Goal: Task Accomplishment & Management: Use online tool/utility

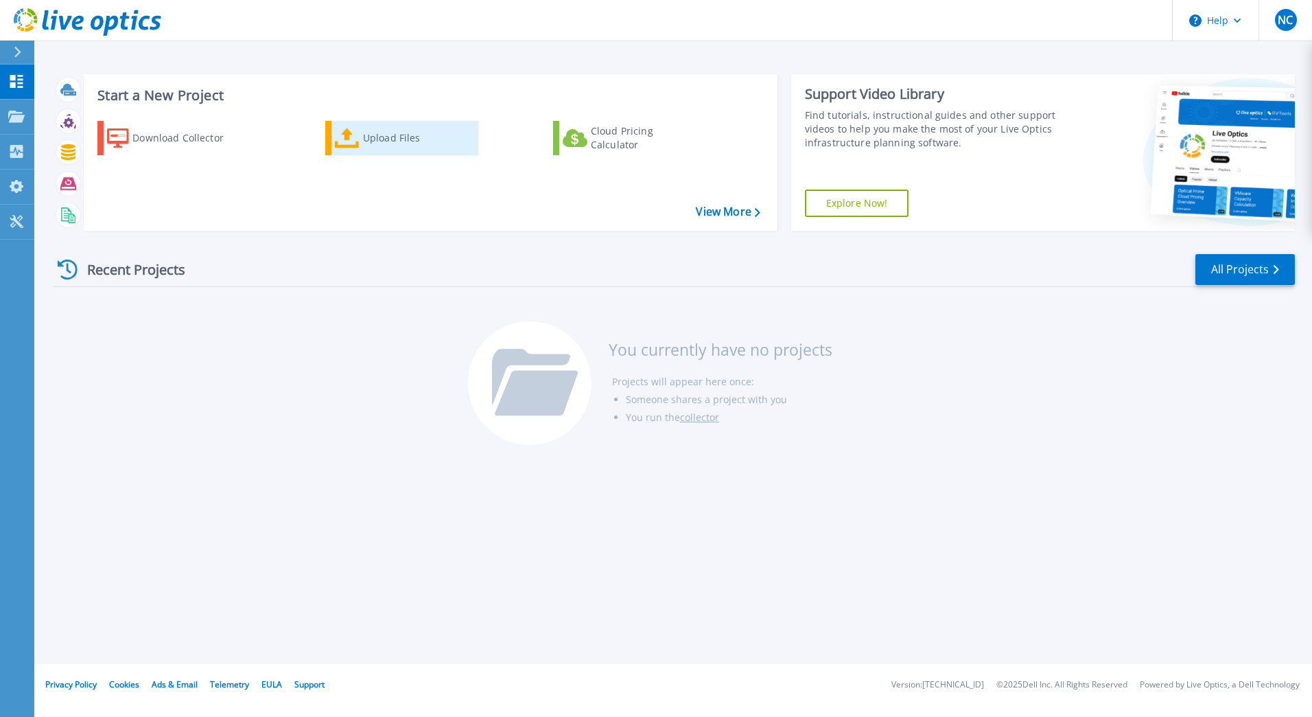
click at [358, 132] on icon at bounding box center [347, 138] width 25 height 20
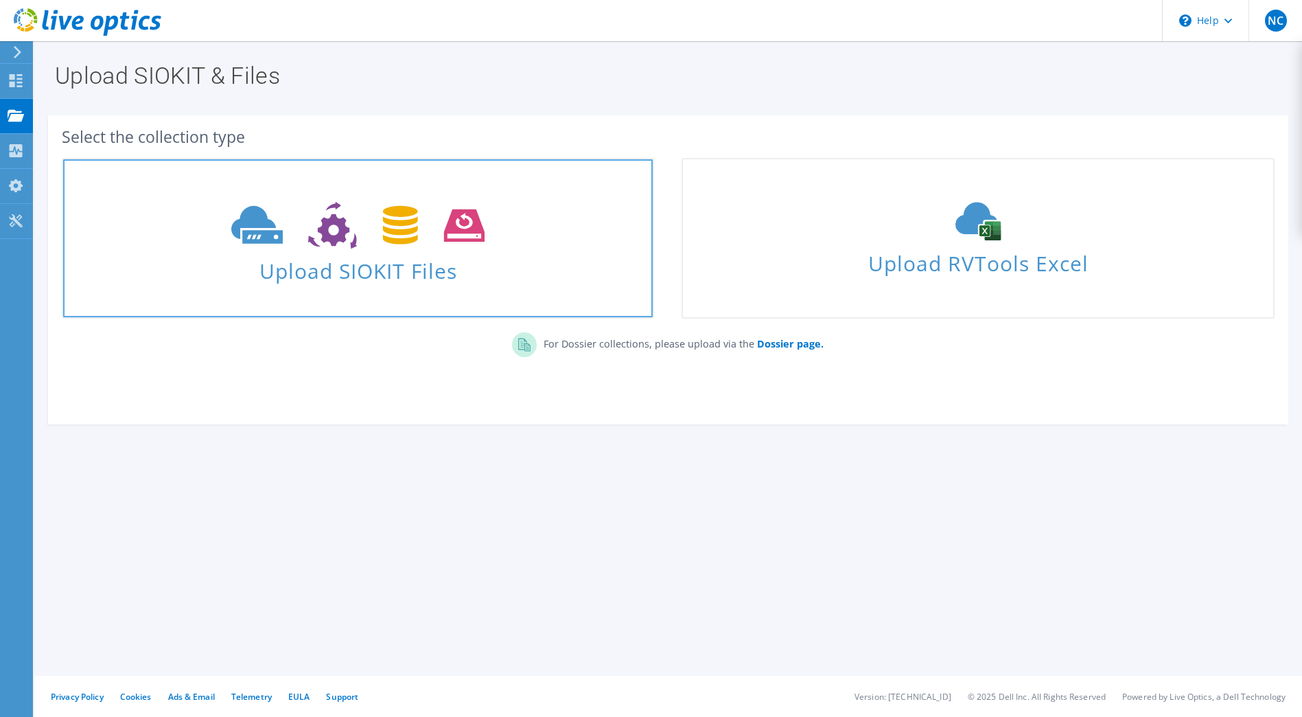
click at [376, 264] on span "Upload SIOKIT Files" at bounding box center [358, 267] width 590 height 30
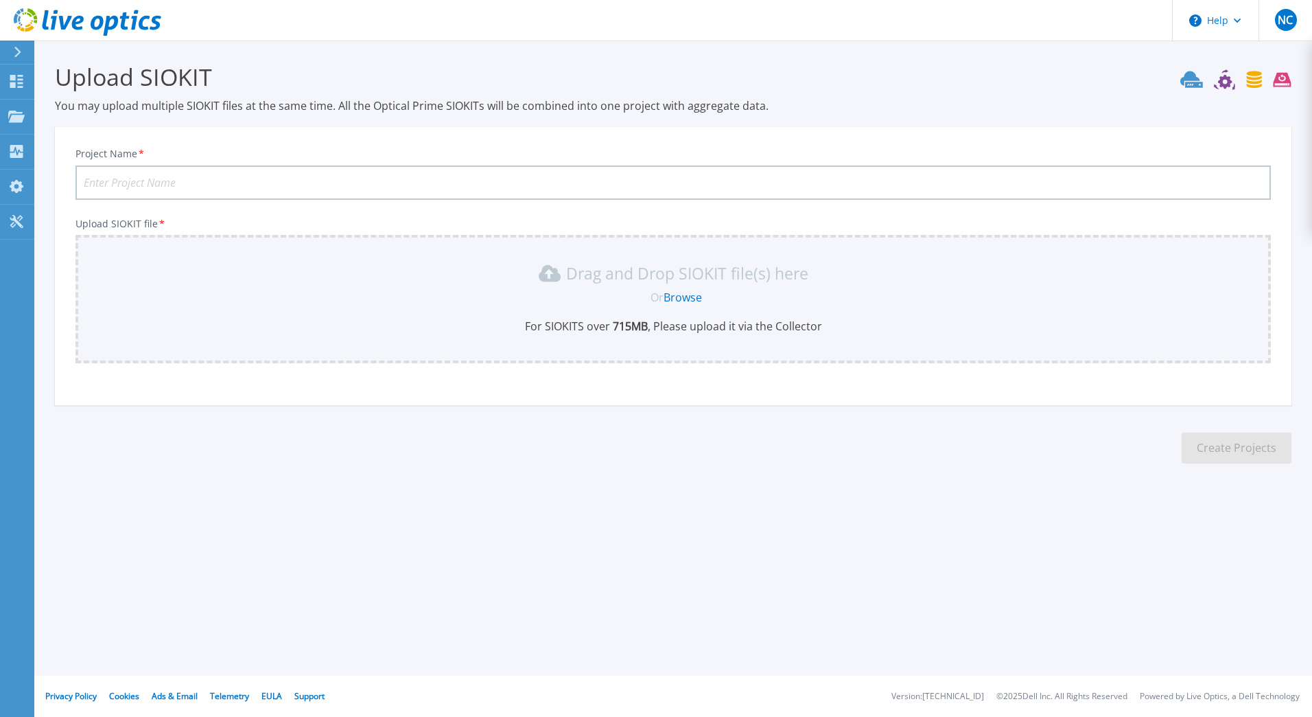
click at [218, 176] on input "Project Name *" at bounding box center [673, 182] width 1196 height 34
type input "SESLHD On Prem DCs"
click at [546, 292] on div "Or Browse" at bounding box center [676, 297] width 1174 height 15
click at [682, 299] on link "Browse" at bounding box center [683, 297] width 38 height 15
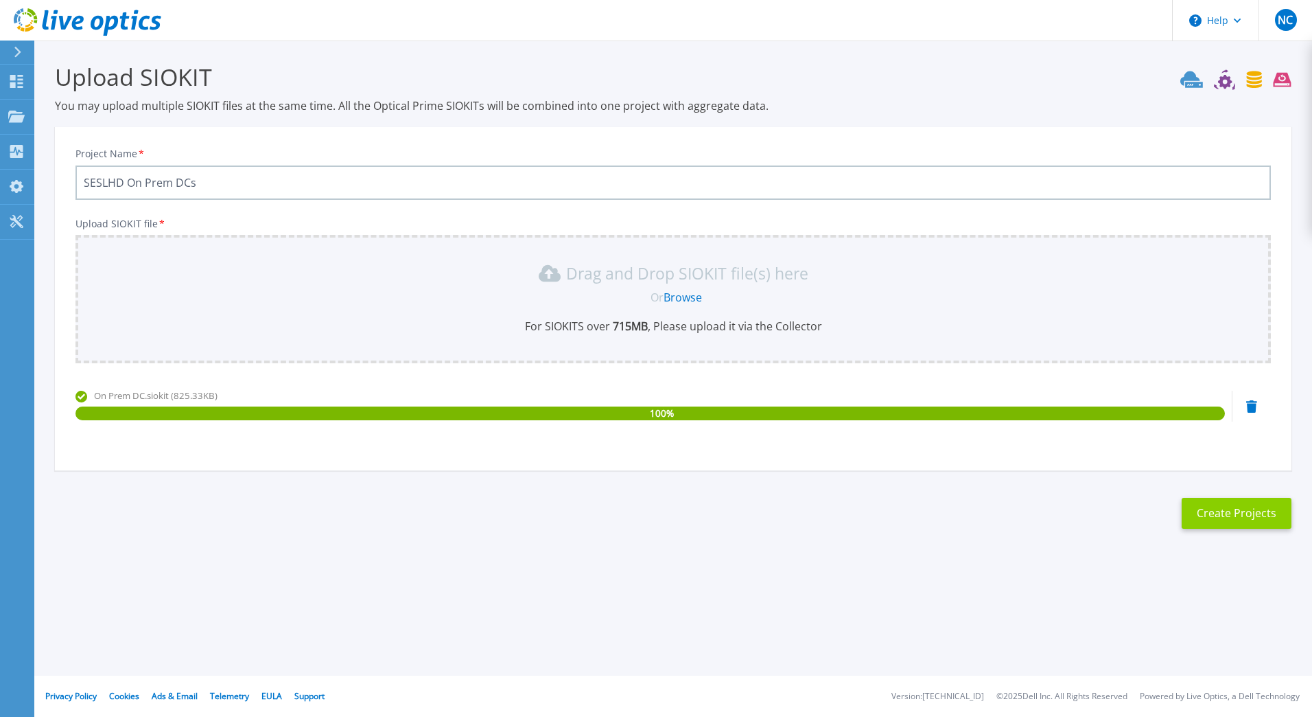
click at [1242, 515] on button "Create Projects" at bounding box center [1237, 513] width 110 height 31
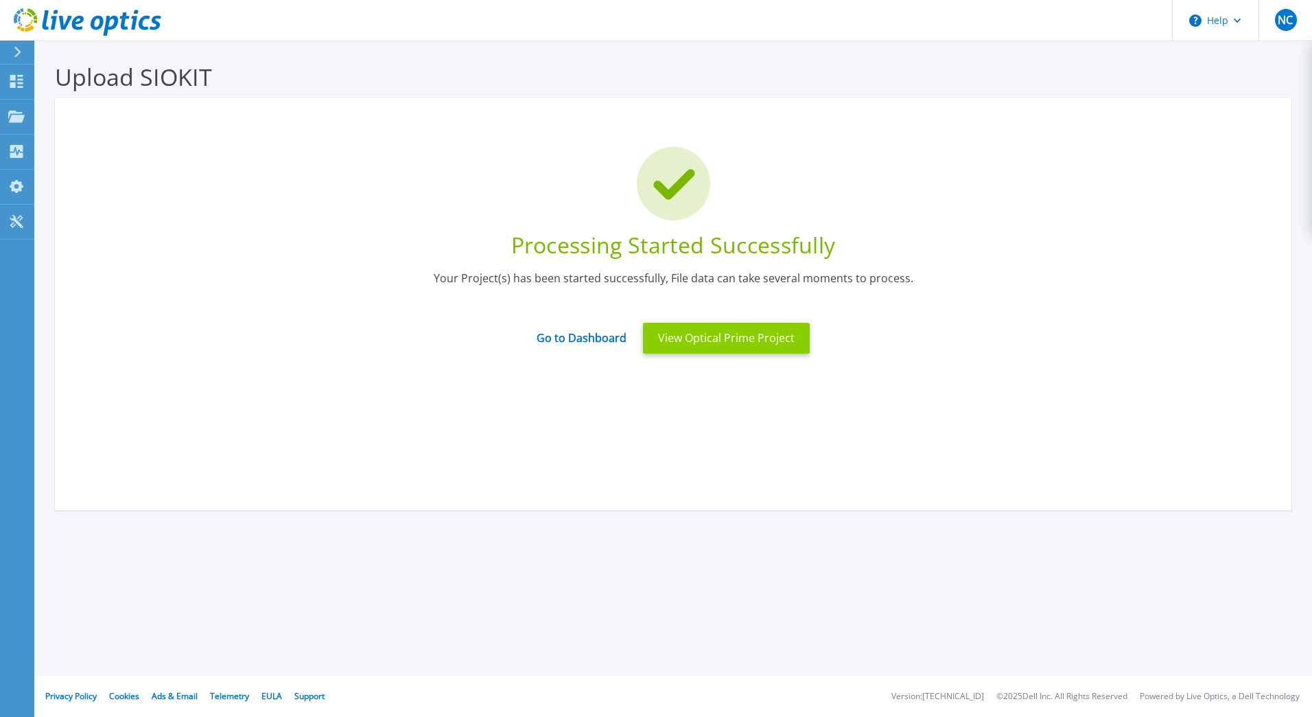
click at [726, 340] on button "View Optical Prime Project" at bounding box center [726, 338] width 167 height 31
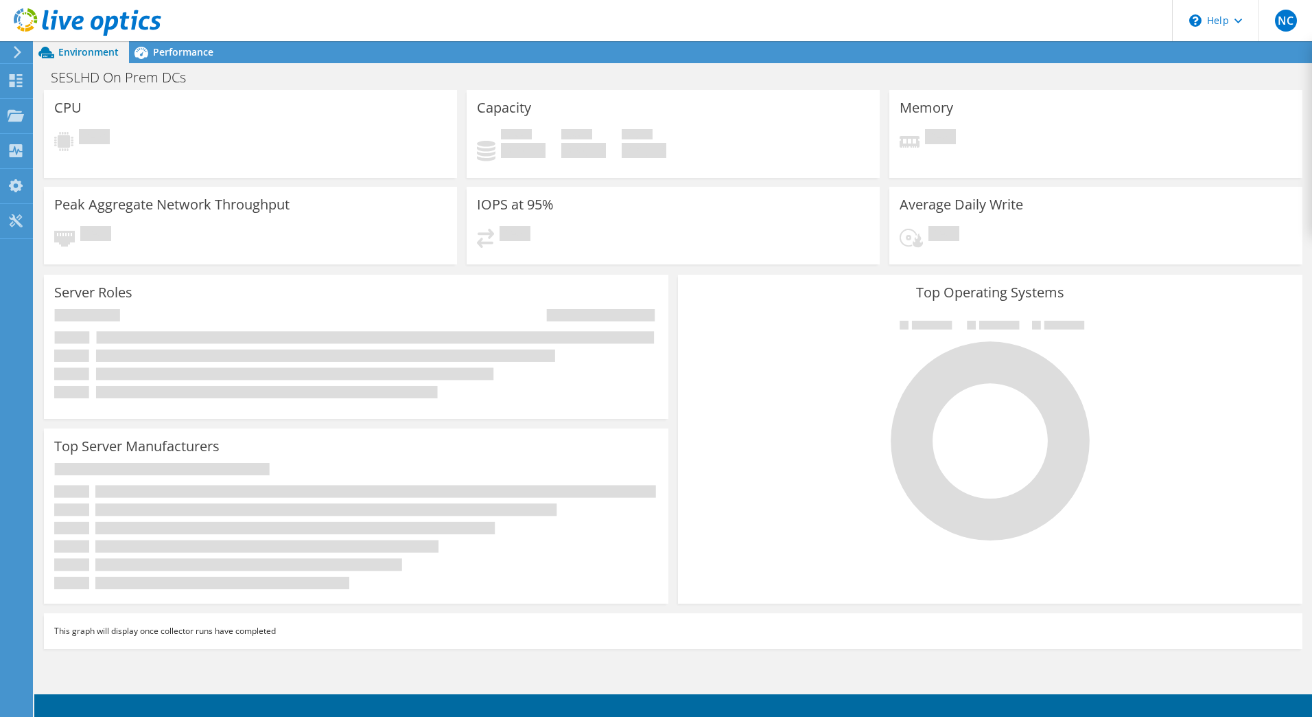
click at [89, 49] on span "Environment" at bounding box center [88, 51] width 60 height 13
click at [182, 47] on span "Performance" at bounding box center [183, 51] width 60 height 13
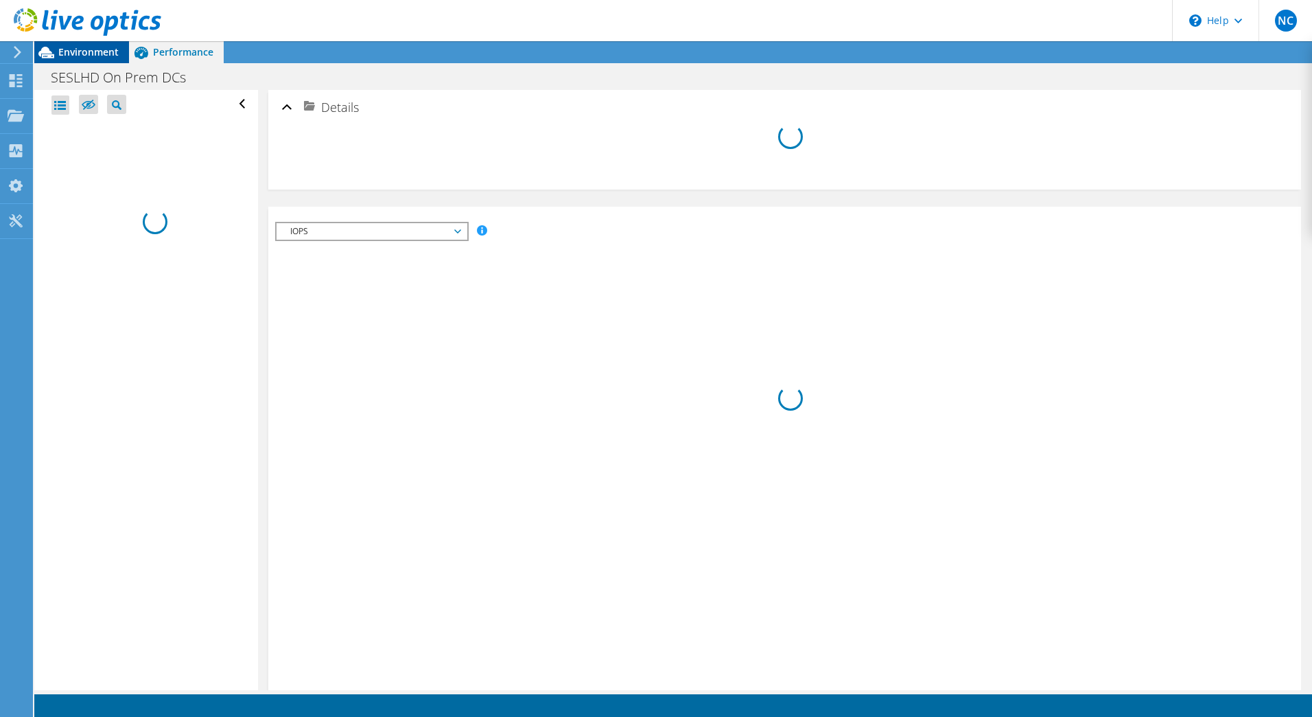
click at [76, 49] on span "Environment" at bounding box center [88, 51] width 60 height 13
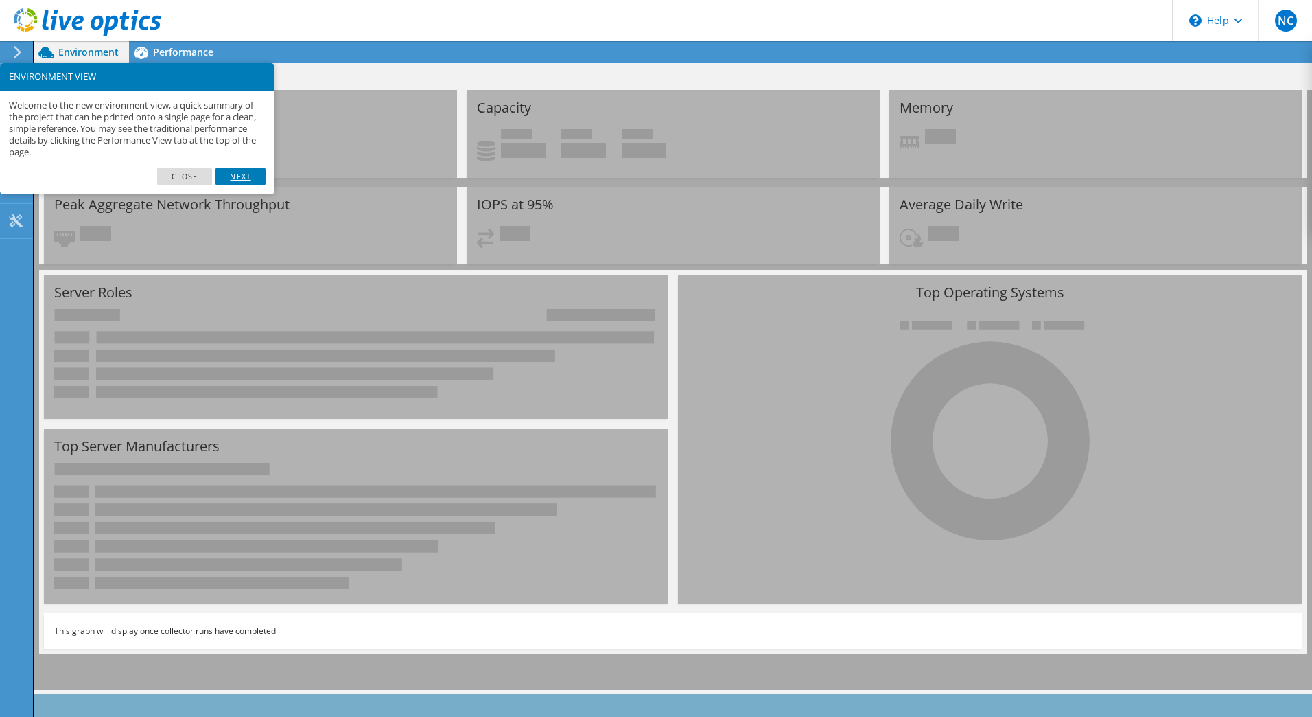
click at [243, 178] on link "Next" at bounding box center [240, 176] width 49 height 18
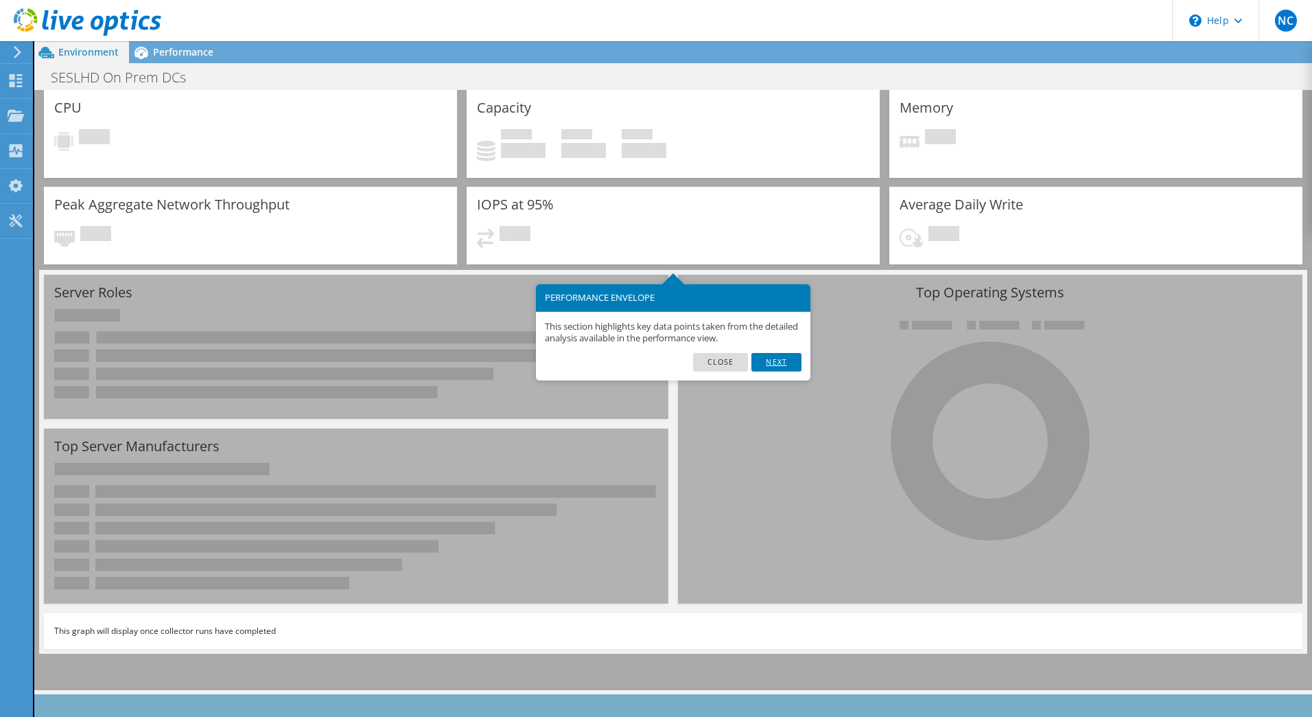
click at [784, 355] on link "Next" at bounding box center [776, 362] width 49 height 18
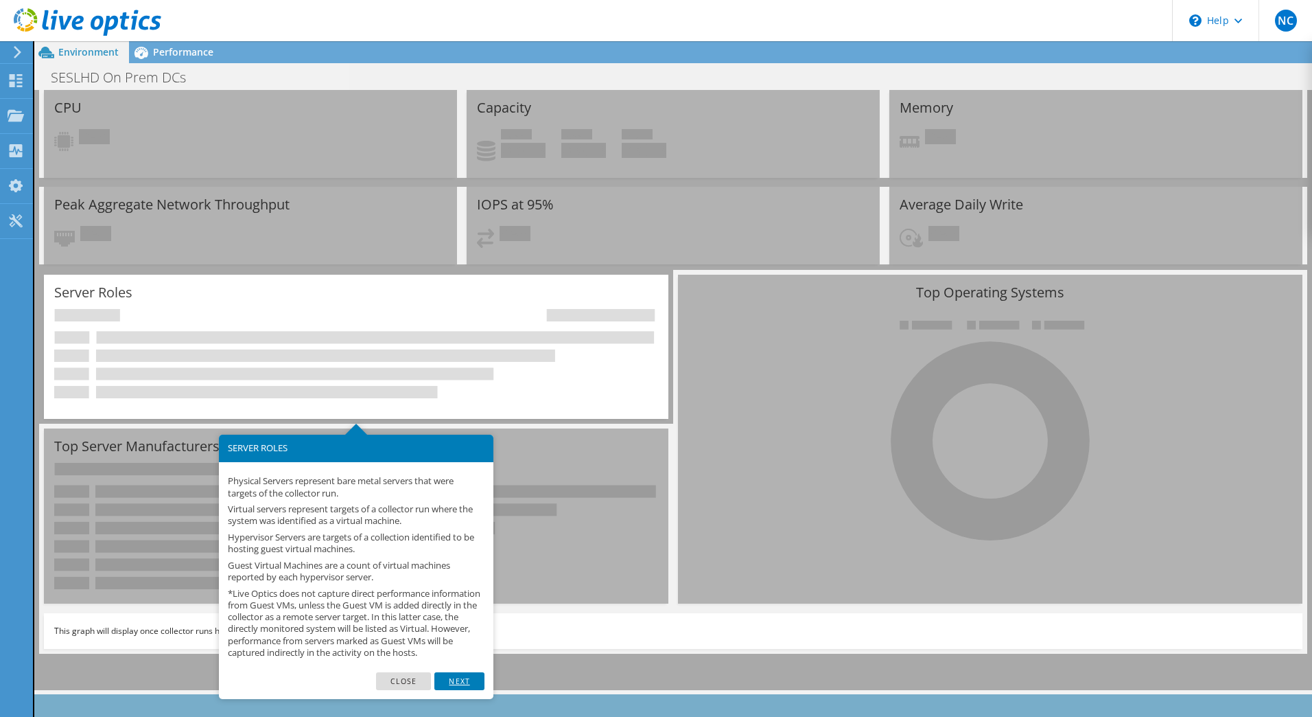
click at [477, 690] on link "Next" at bounding box center [458, 681] width 49 height 18
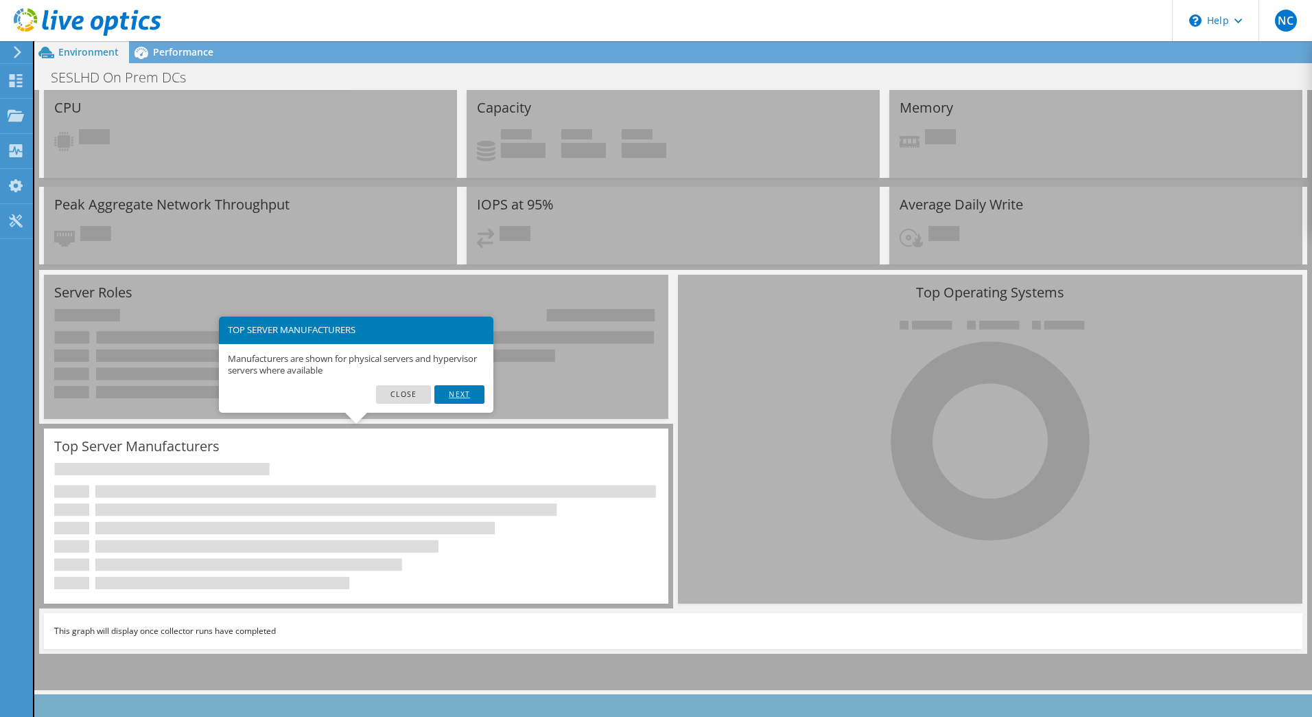
click at [461, 395] on link "Next" at bounding box center [458, 394] width 49 height 18
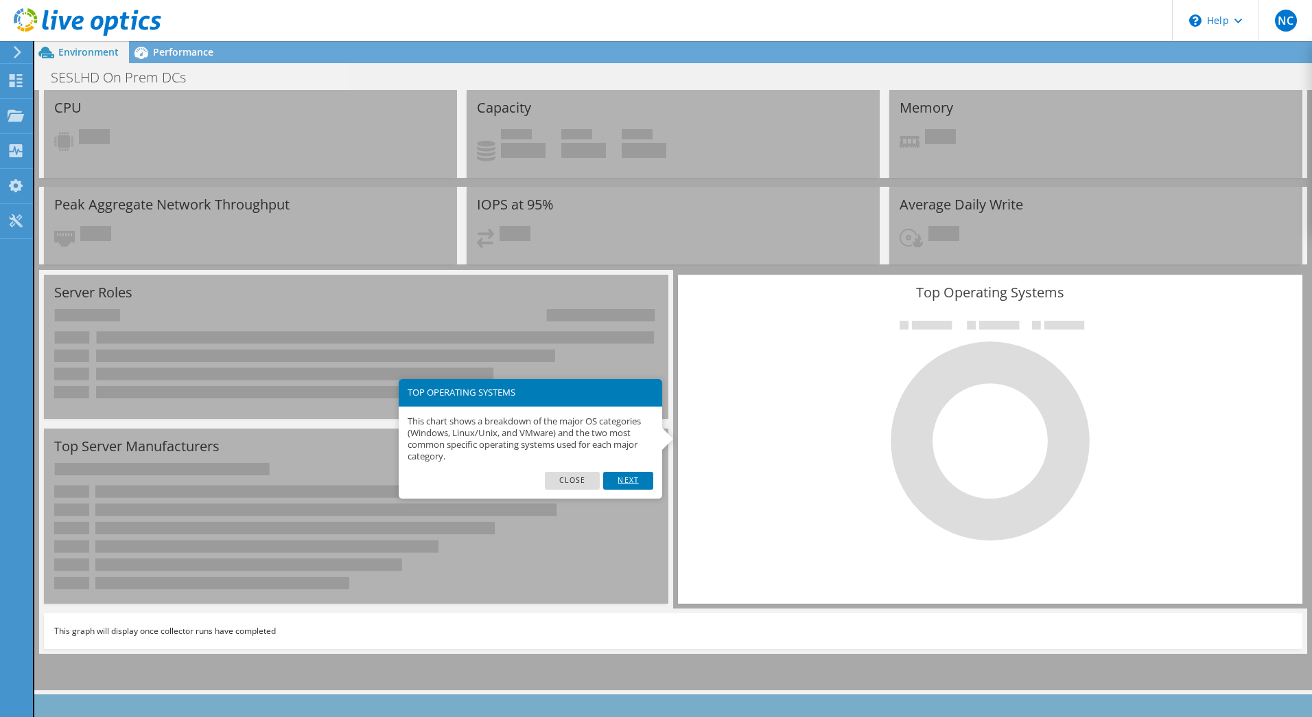
click at [629, 473] on link "Next" at bounding box center [627, 481] width 49 height 18
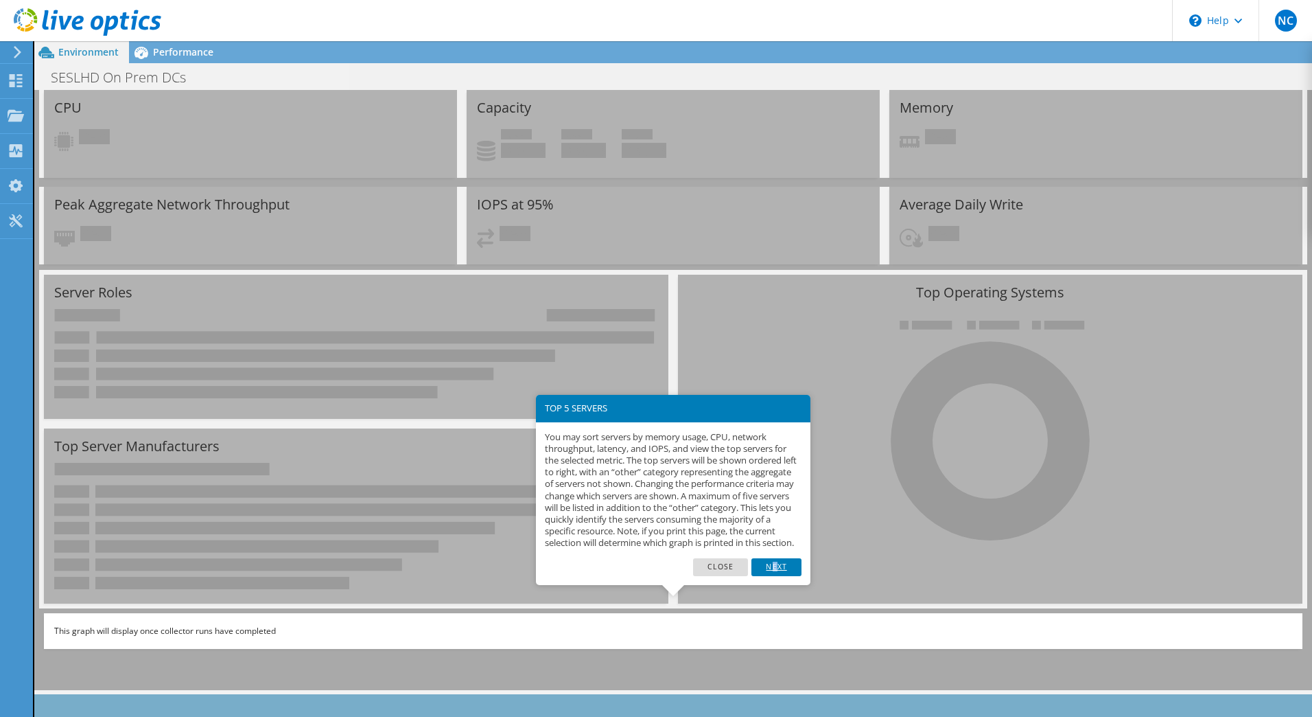
click at [775, 576] on link "Next" at bounding box center [776, 567] width 49 height 18
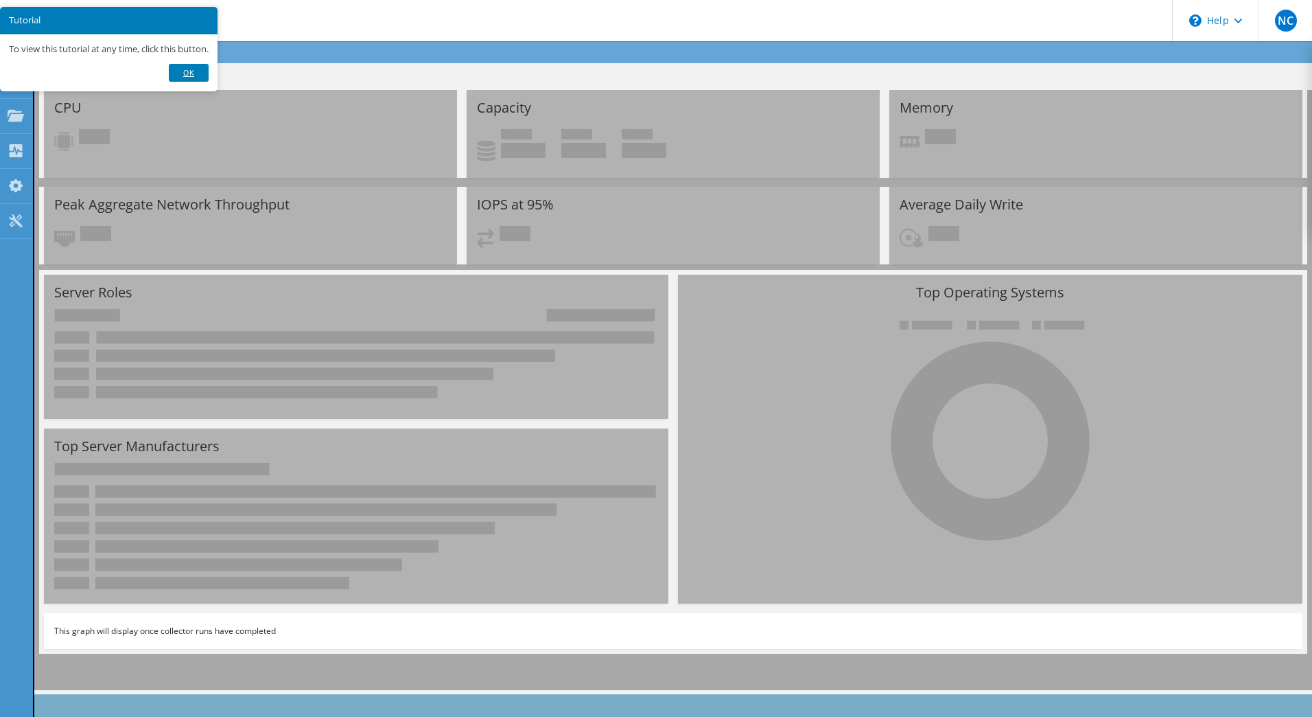
click at [194, 73] on link "Ok" at bounding box center [189, 73] width 40 height 18
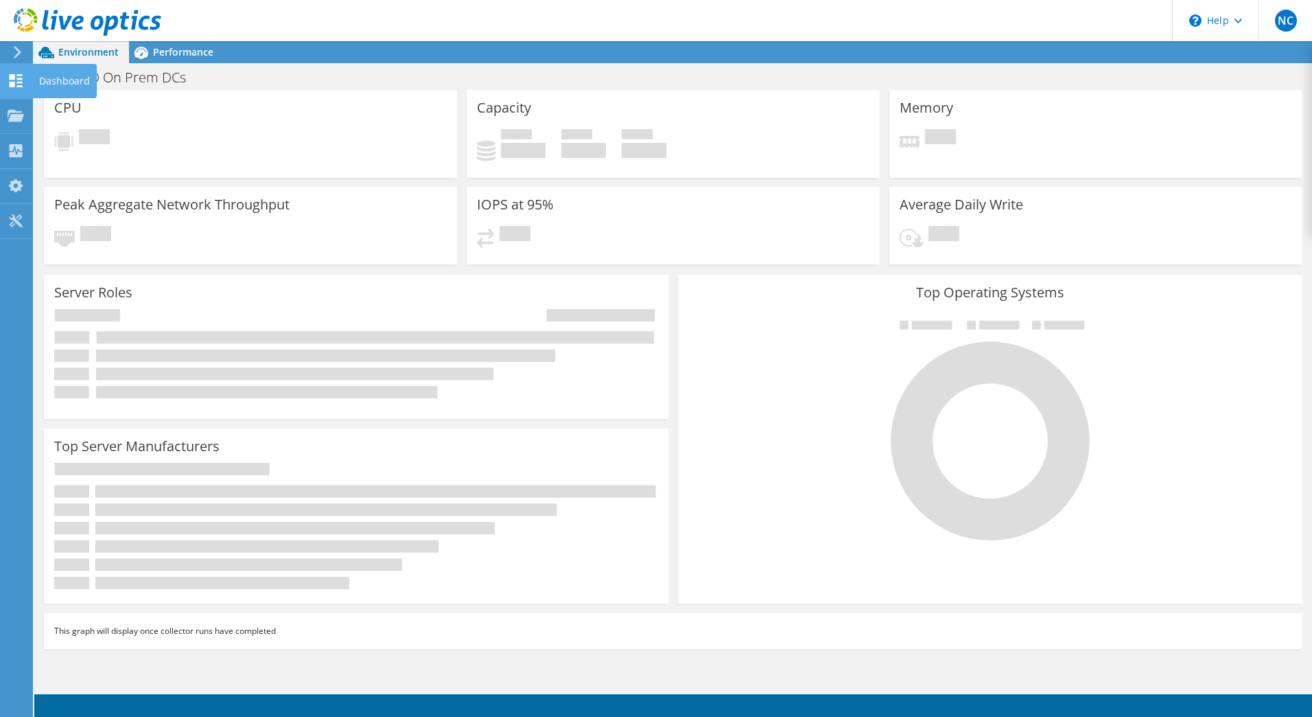
click at [11, 75] on use at bounding box center [16, 80] width 13 height 13
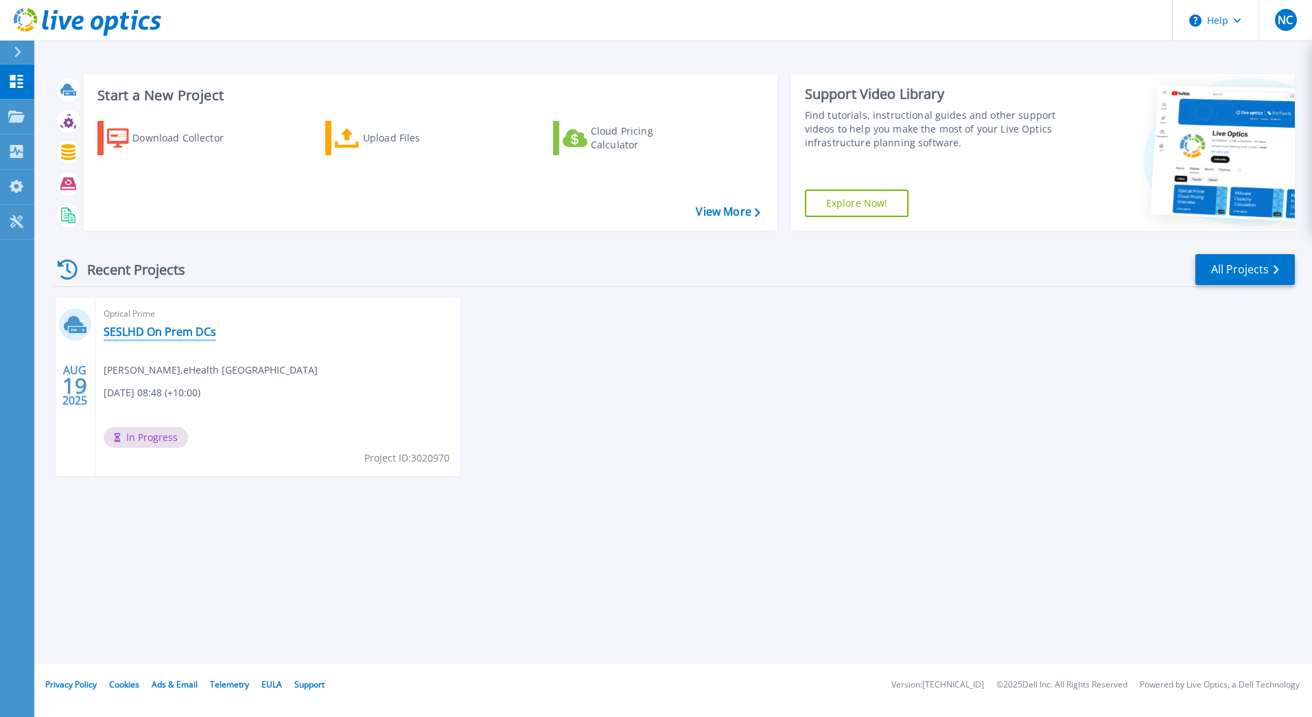
click at [185, 328] on link "SESLHD On Prem DCs" at bounding box center [160, 332] width 113 height 14
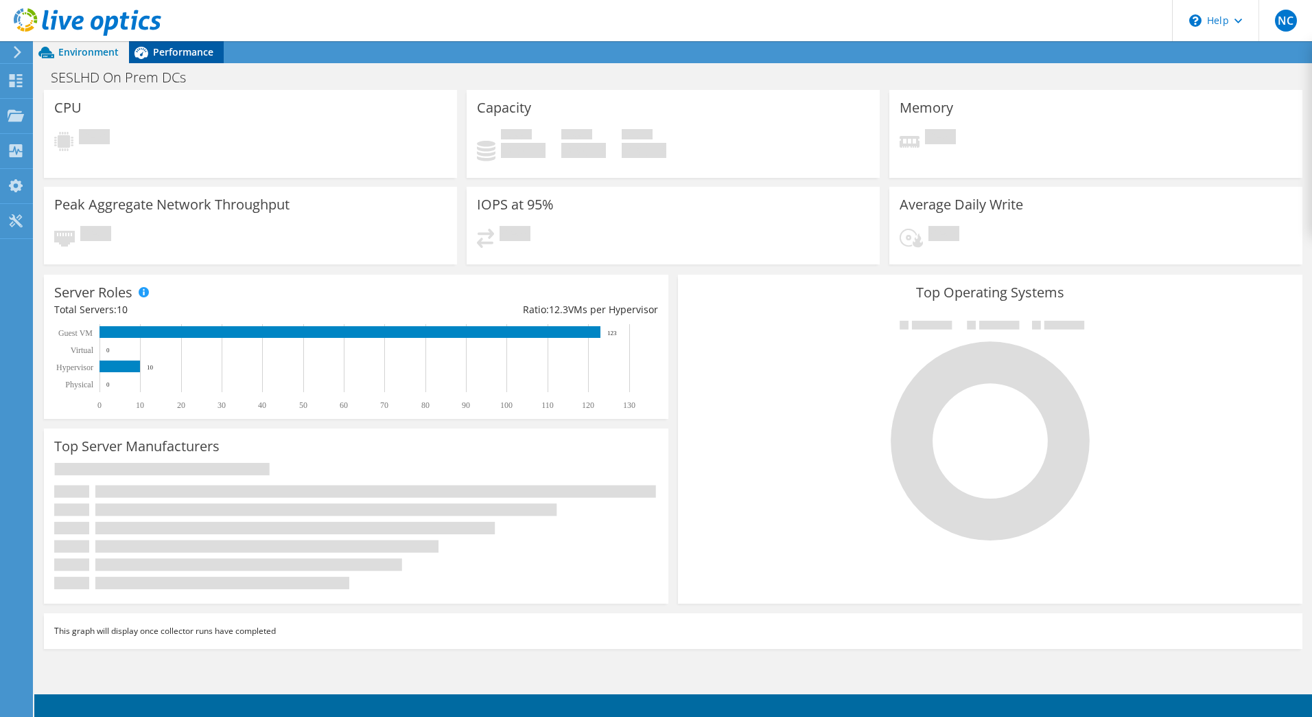
click at [177, 53] on span "Performance" at bounding box center [183, 51] width 60 height 13
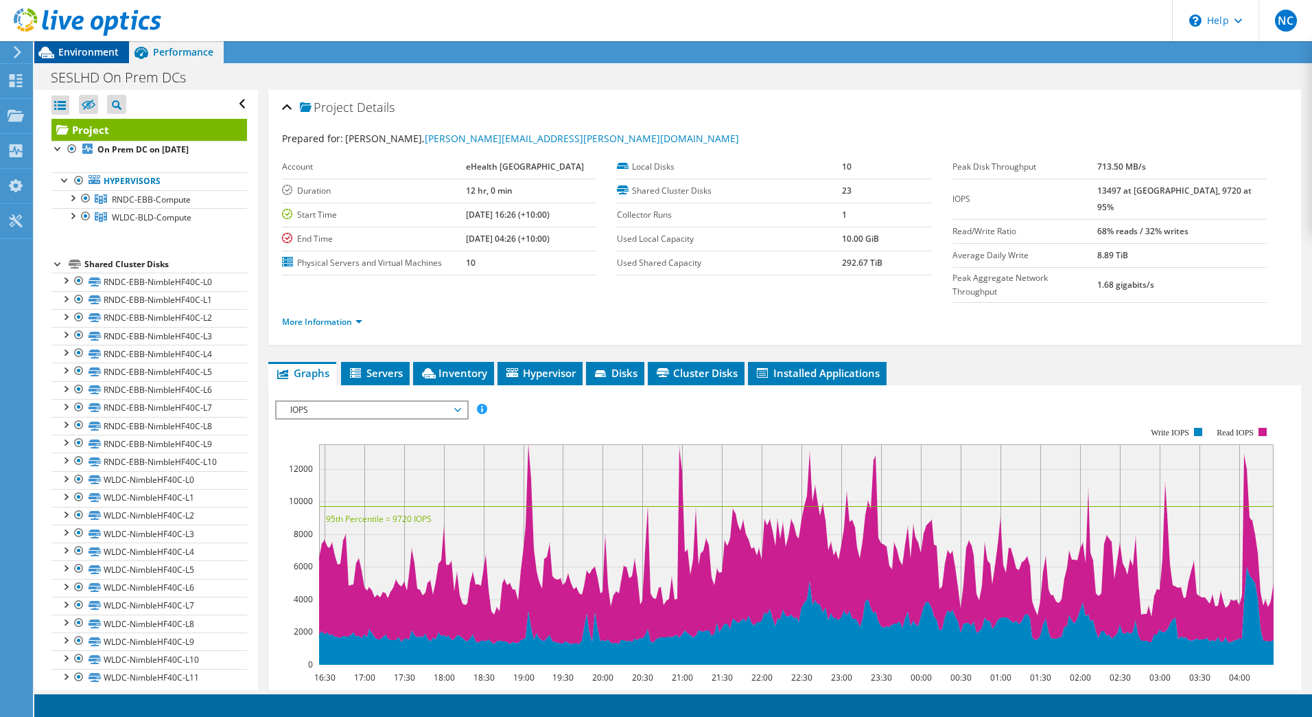
click at [81, 53] on span "Environment" at bounding box center [88, 51] width 60 height 13
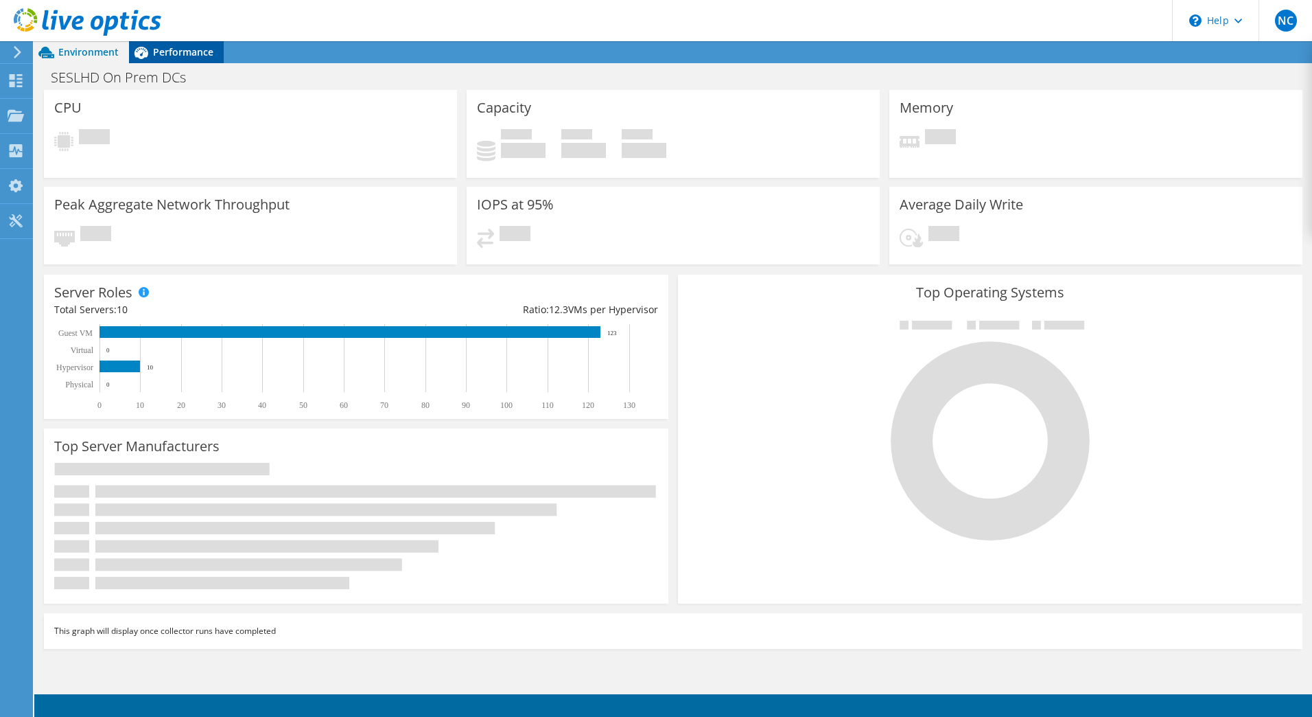
click at [178, 47] on span "Performance" at bounding box center [183, 51] width 60 height 13
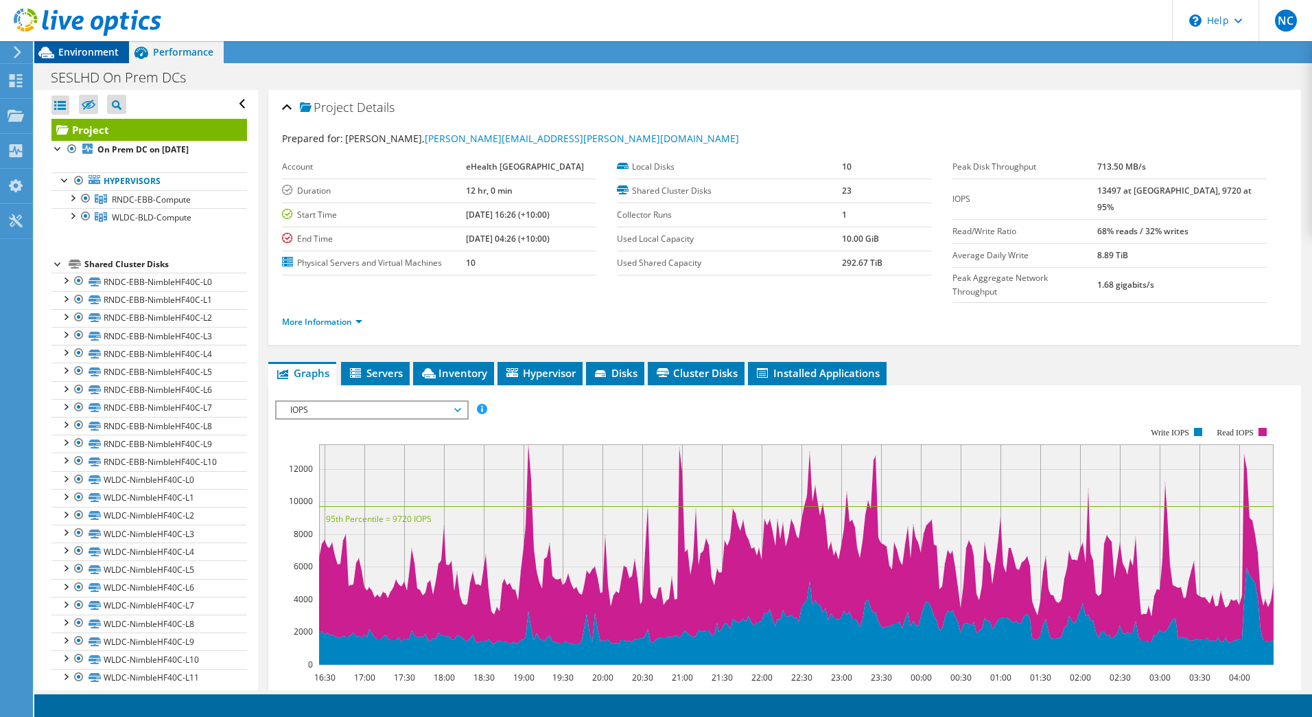
click at [100, 48] on span "Environment" at bounding box center [88, 51] width 60 height 13
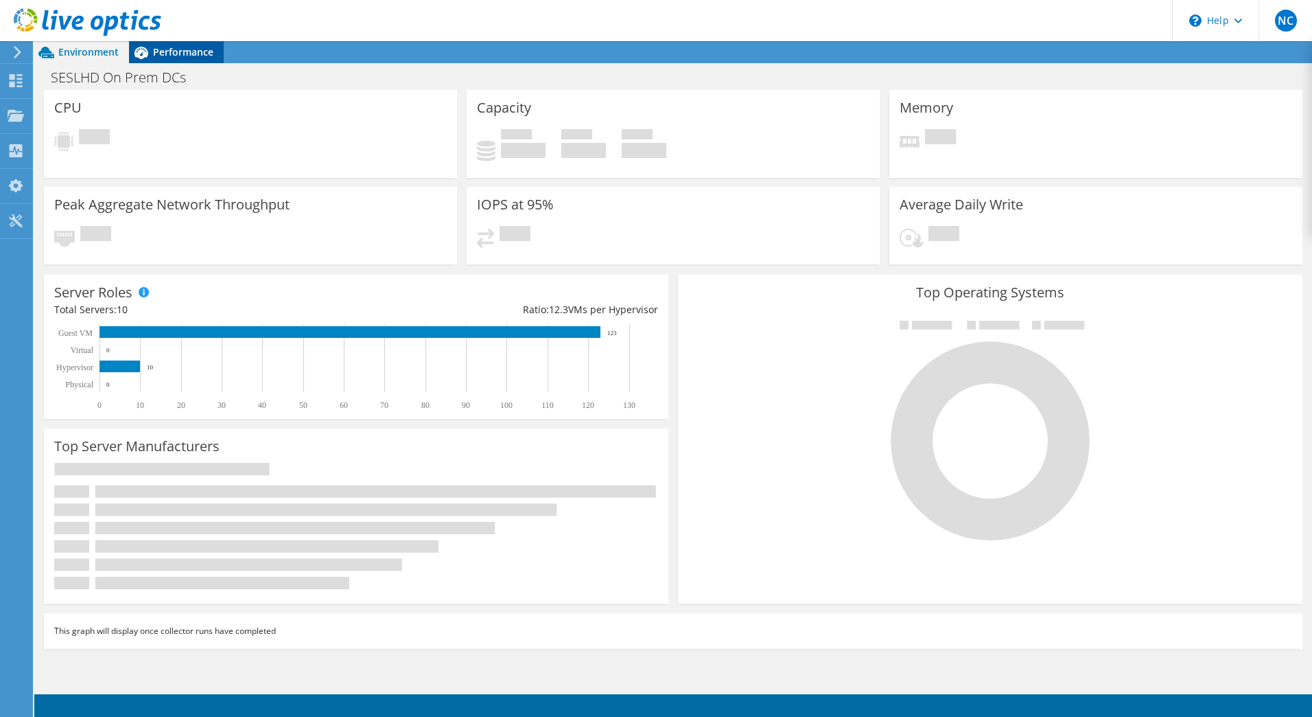
click at [178, 54] on span "Performance" at bounding box center [183, 51] width 60 height 13
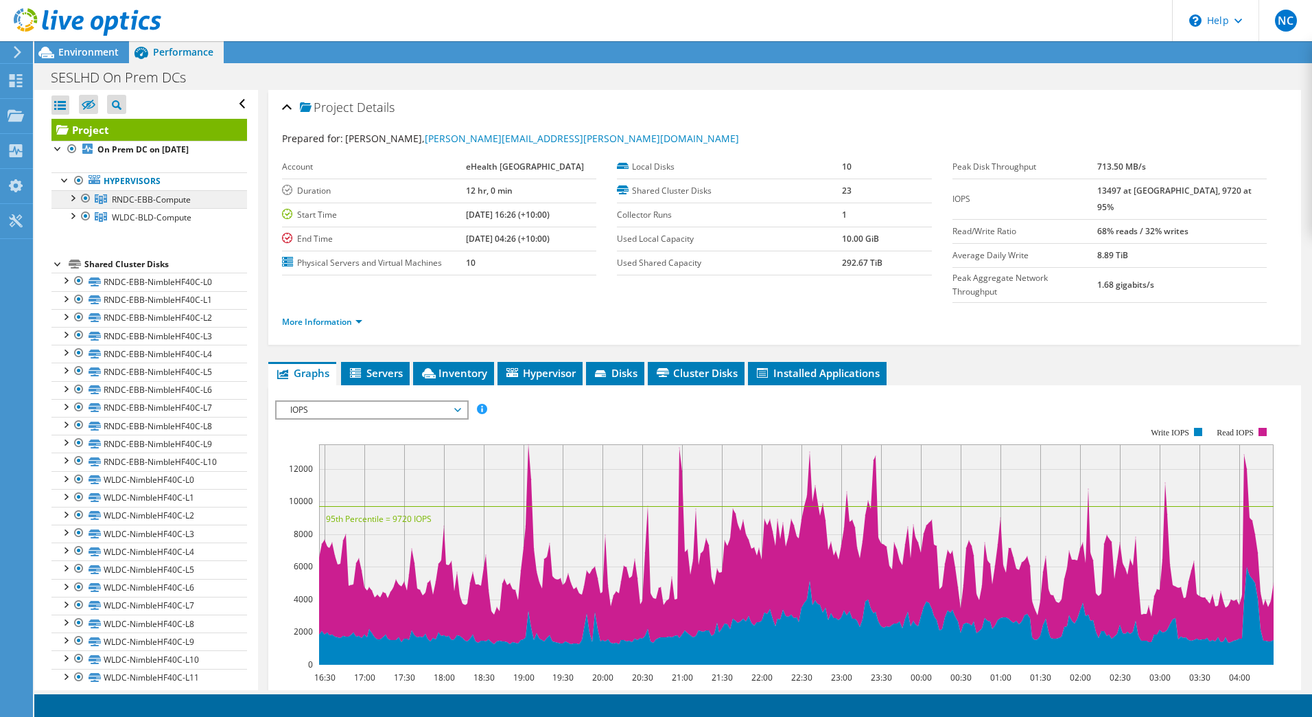
click at [161, 200] on span "RNDC-EBB-Compute" at bounding box center [151, 200] width 79 height 12
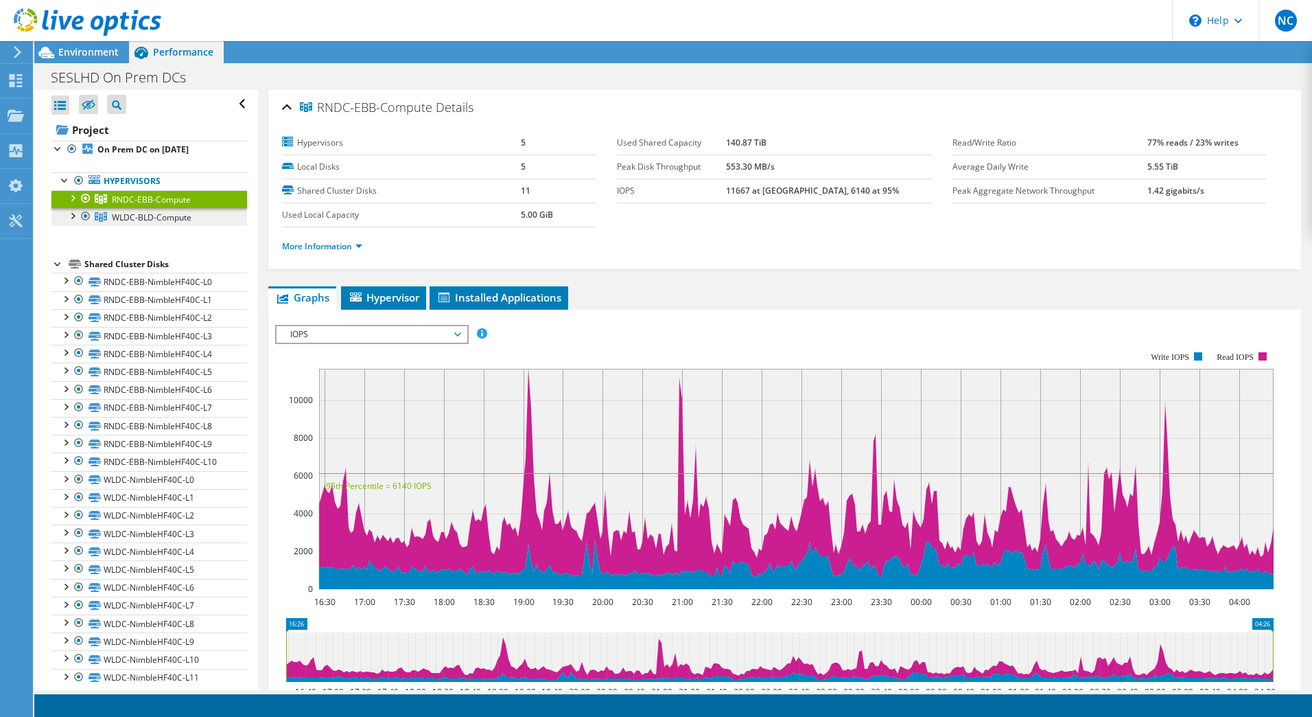
click at [174, 205] on span "WLDC-BLD-Compute" at bounding box center [151, 200] width 79 height 12
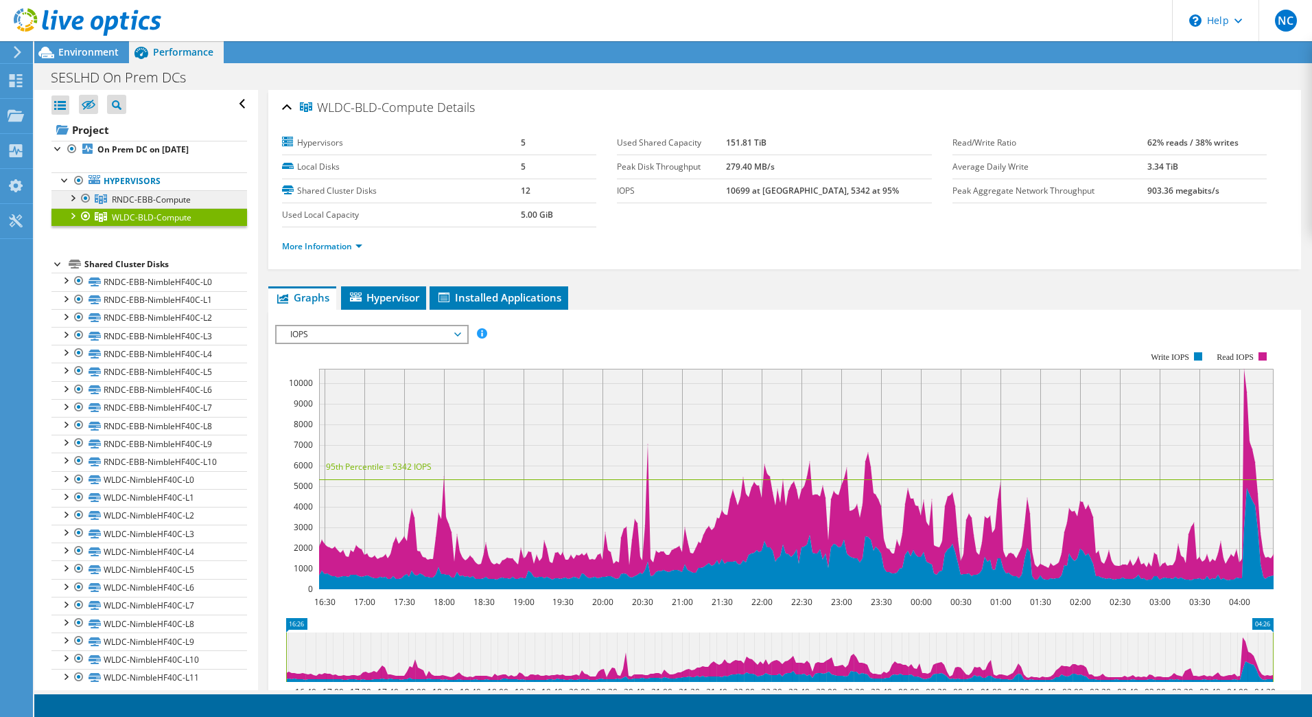
click at [152, 202] on span "RNDC-EBB-Compute" at bounding box center [151, 200] width 79 height 12
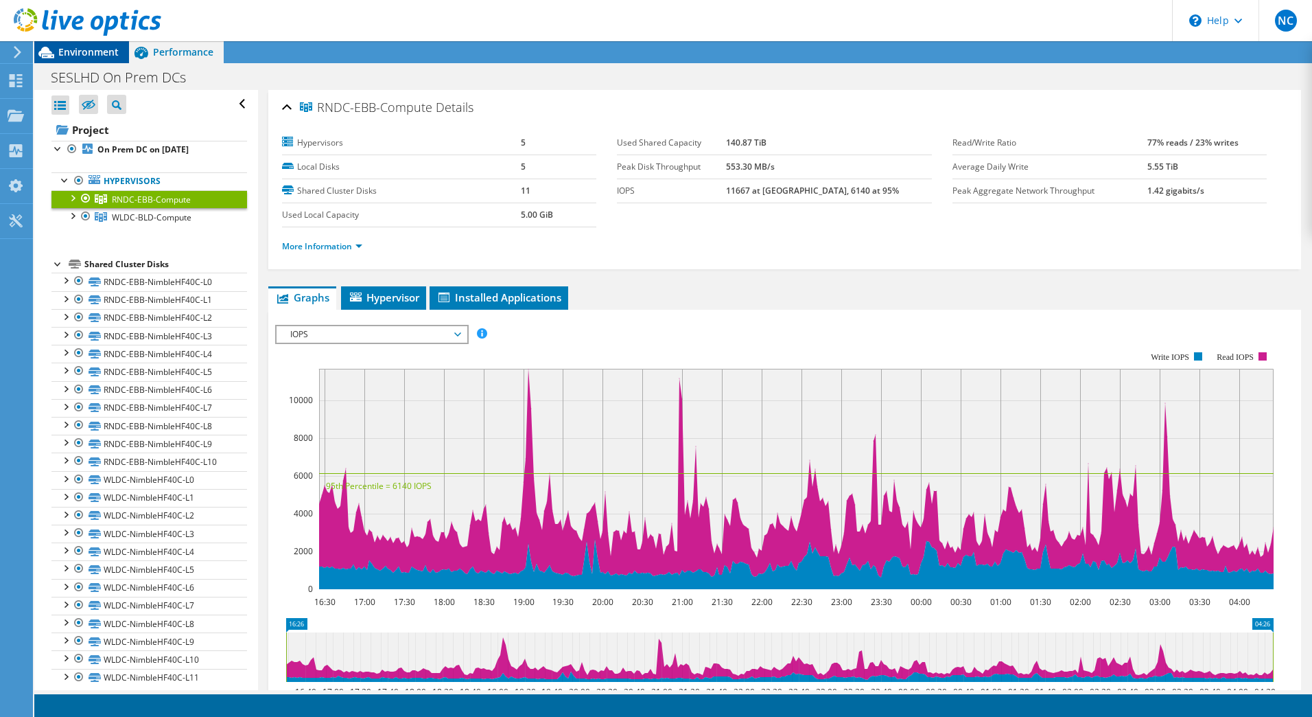
click at [102, 49] on span "Environment" at bounding box center [88, 51] width 60 height 13
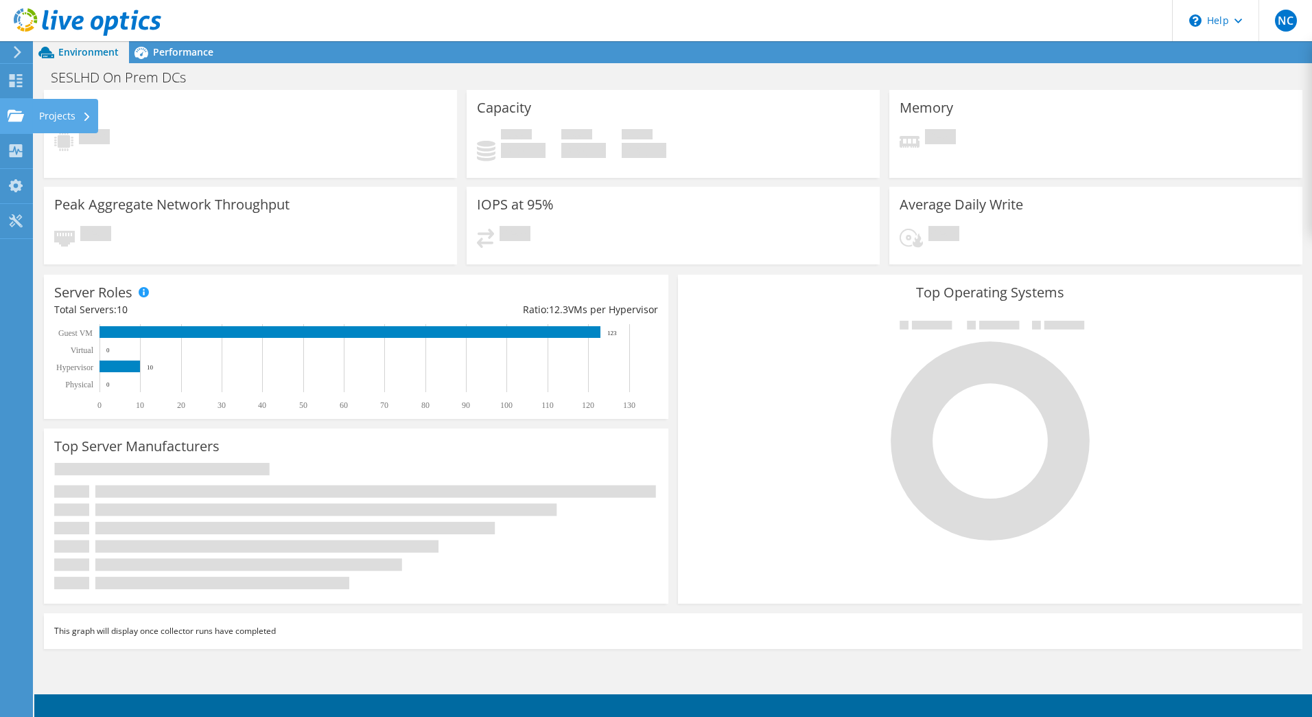
click at [16, 111] on use at bounding box center [16, 115] width 16 height 12
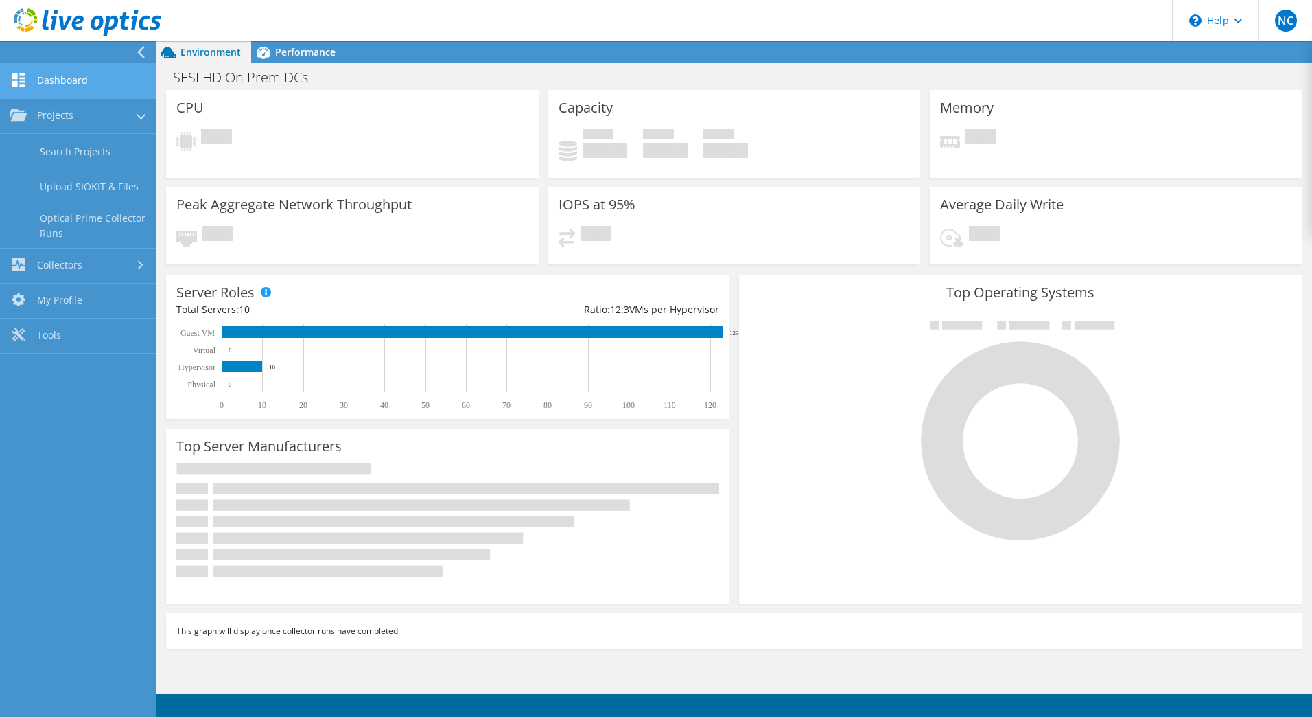
click at [64, 67] on link "Dashboard" at bounding box center [78, 81] width 156 height 35
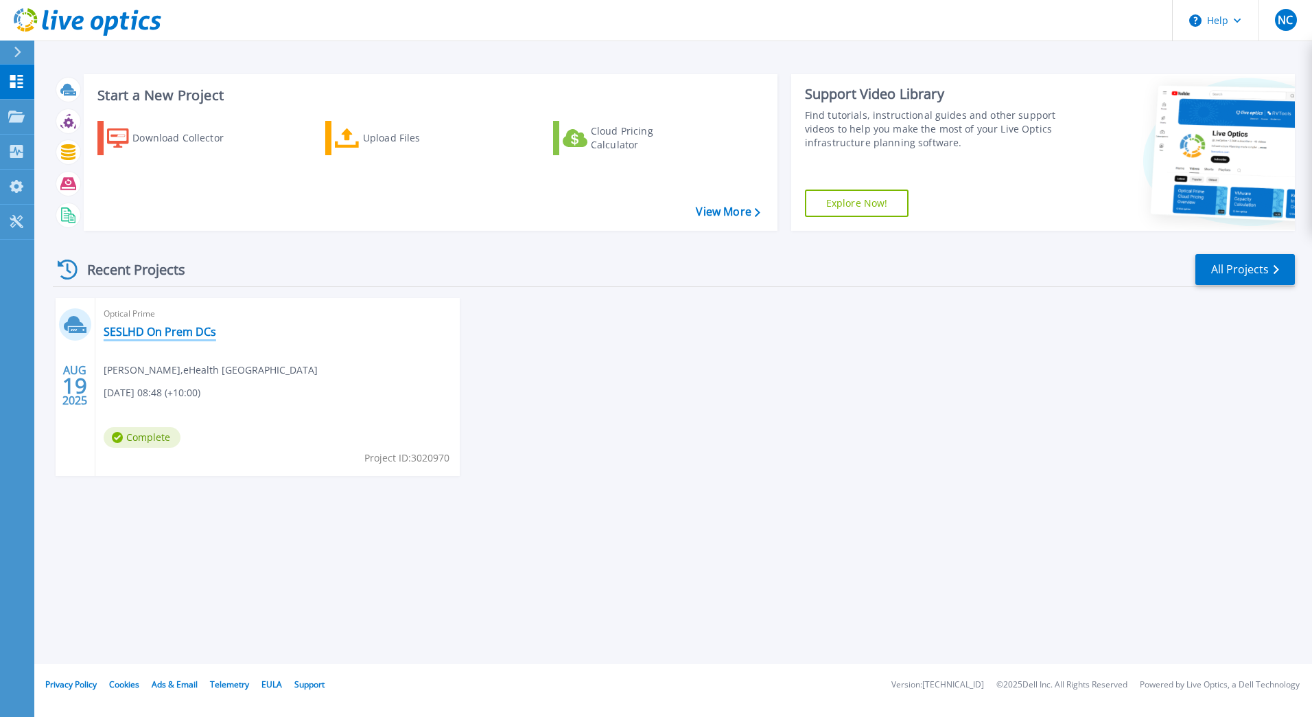
click at [165, 329] on link "SESLHD On Prem DCs" at bounding box center [160, 332] width 113 height 14
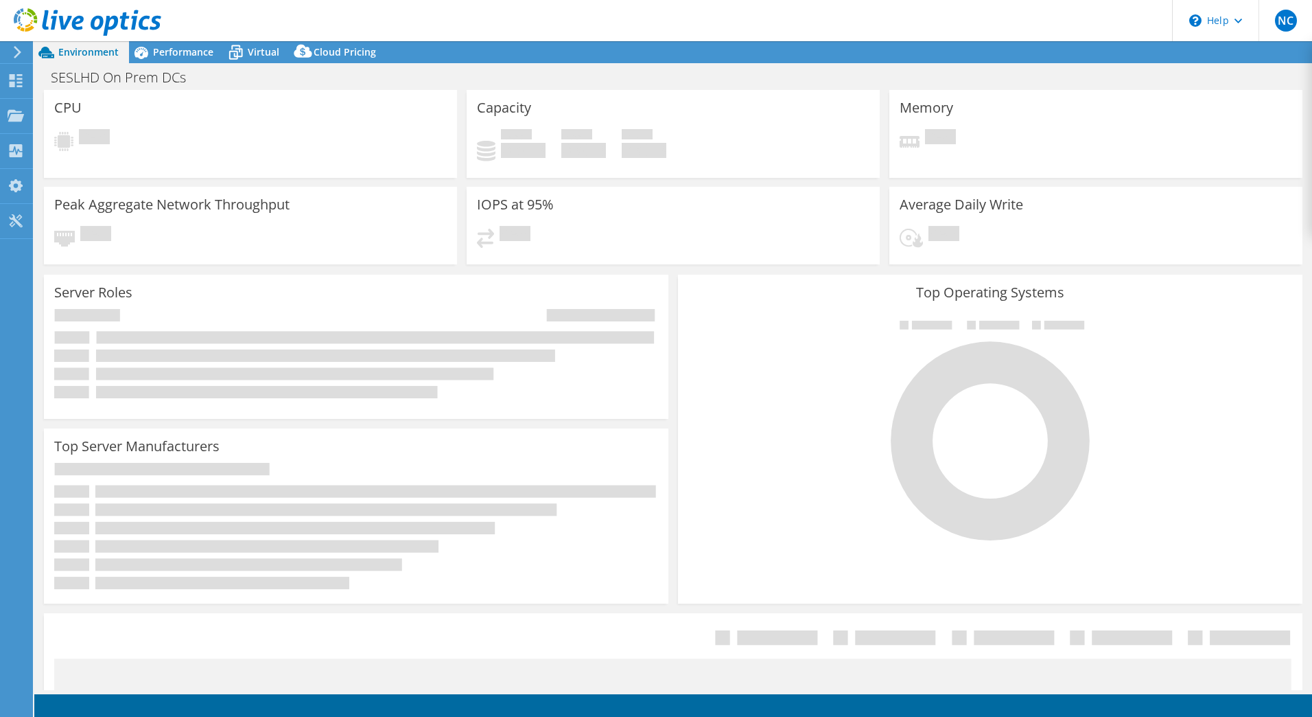
select select "USD"
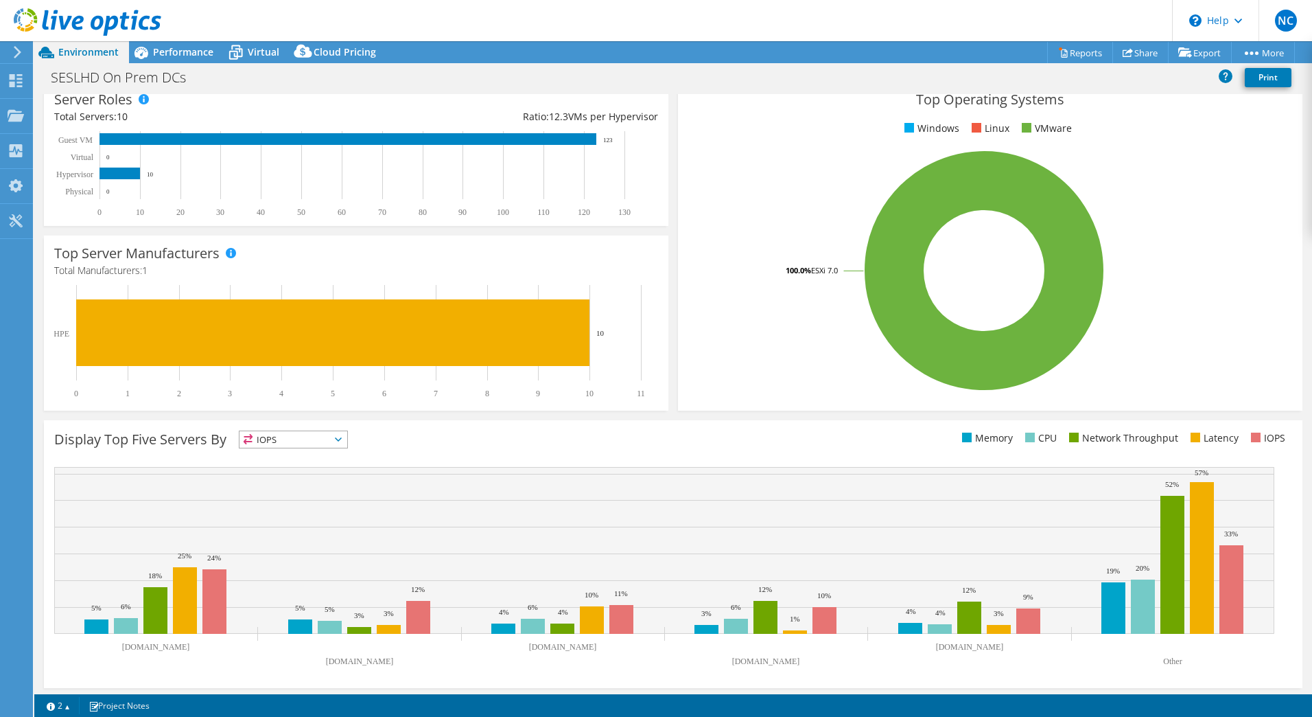
scroll to position [200, 0]
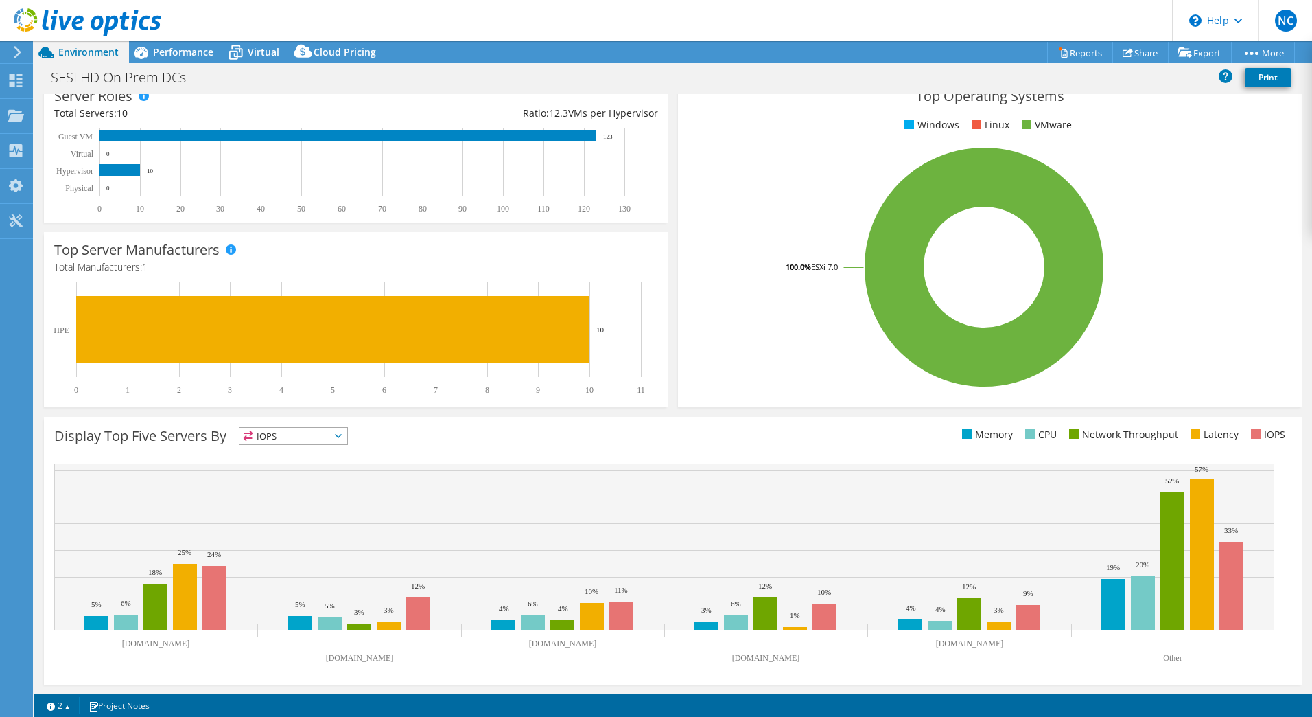
click at [347, 428] on span "IOPS" at bounding box center [294, 436] width 108 height 16
click at [280, 487] on li "CPU" at bounding box center [294, 491] width 108 height 19
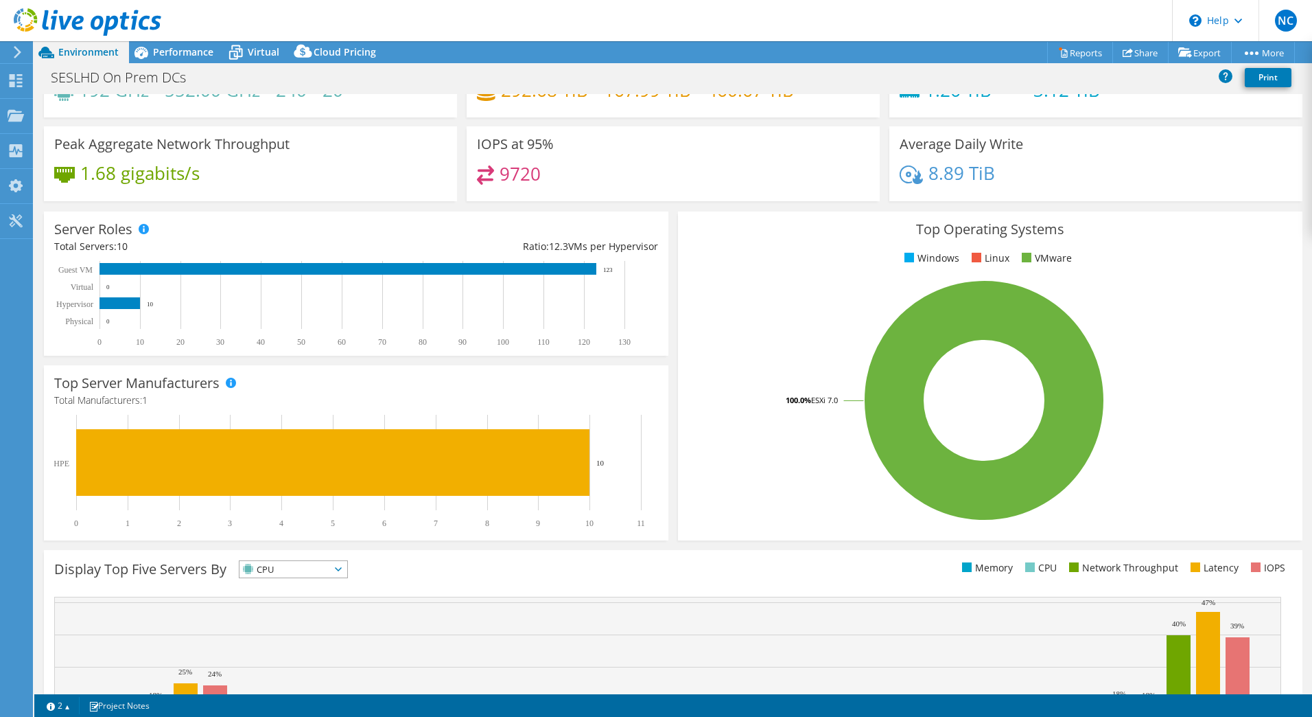
scroll to position [0, 0]
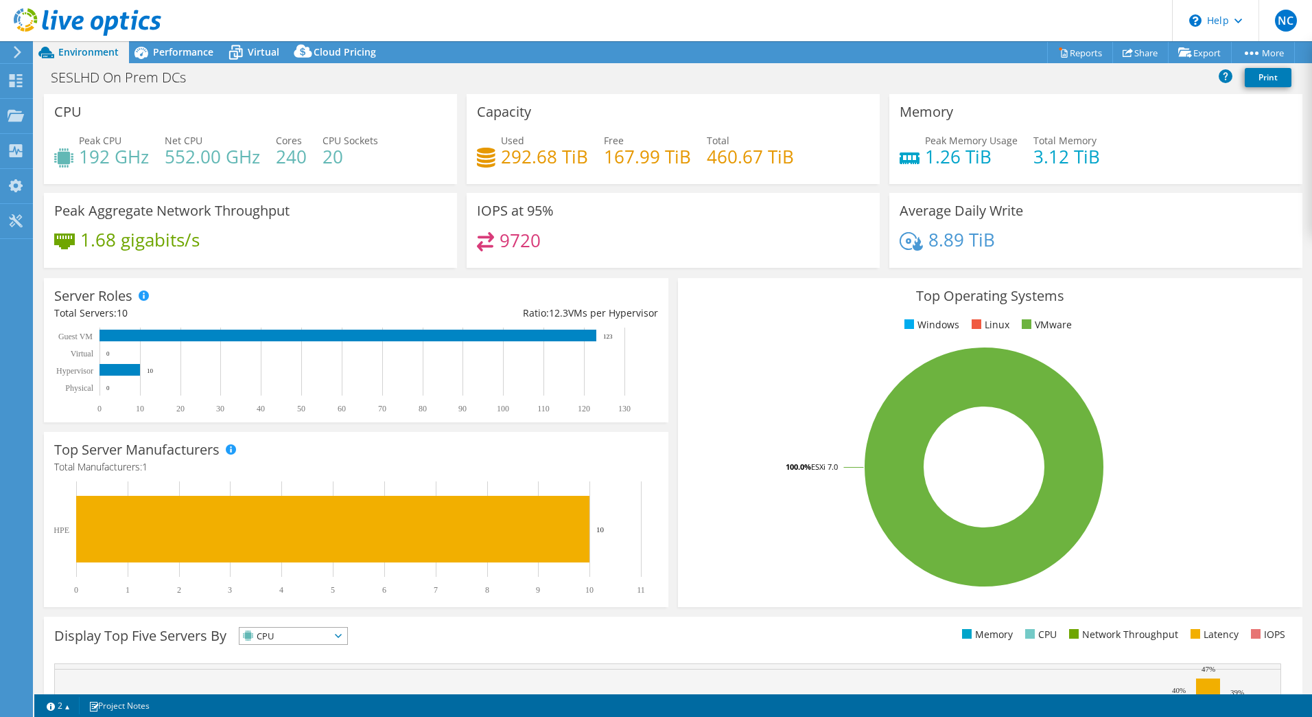
click at [1198, 361] on rect at bounding box center [984, 467] width 592 height 240
click at [1012, 31] on header "NC End User [PERSON_NAME] [PERSON_NAME][EMAIL_ADDRESS][PERSON_NAME][DOMAIN_NAME…" at bounding box center [656, 20] width 1312 height 41
click at [20, 74] on use at bounding box center [16, 80] width 13 height 13
